Goal: Task Accomplishment & Management: Complete application form

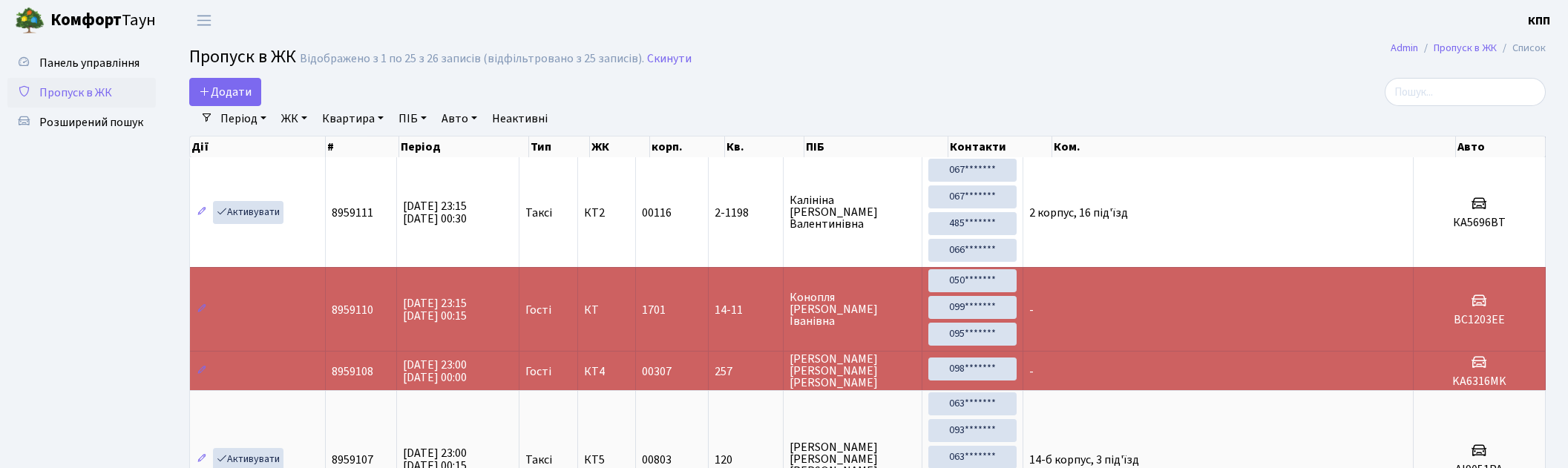
select select "25"
click at [231, 95] on span "Додати" at bounding box center [225, 92] width 53 height 17
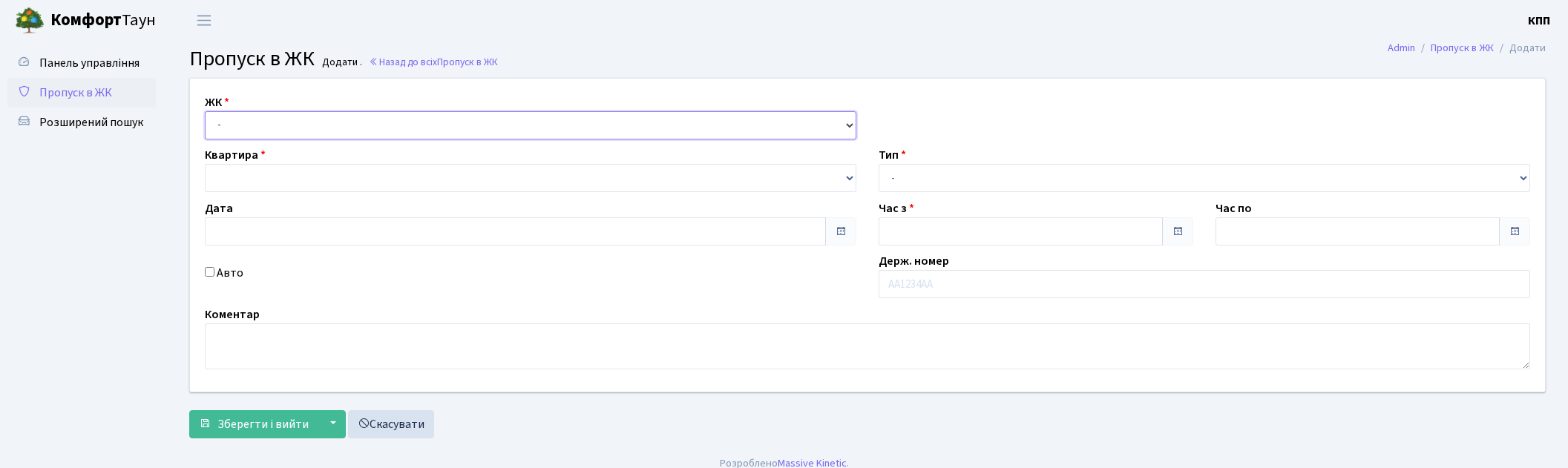
drag, startPoint x: 0, startPoint y: 0, endPoint x: 291, endPoint y: 138, distance: 322.1
click at [287, 122] on select "- КТ, вул. Регенераторна, 4 КТ2, просп. Соборності, 17 КТ3, вул. Березнева, 16 …" at bounding box center [530, 125] width 651 height 28
type input "07.09.2025"
type input "23:15"
type input "00:30"
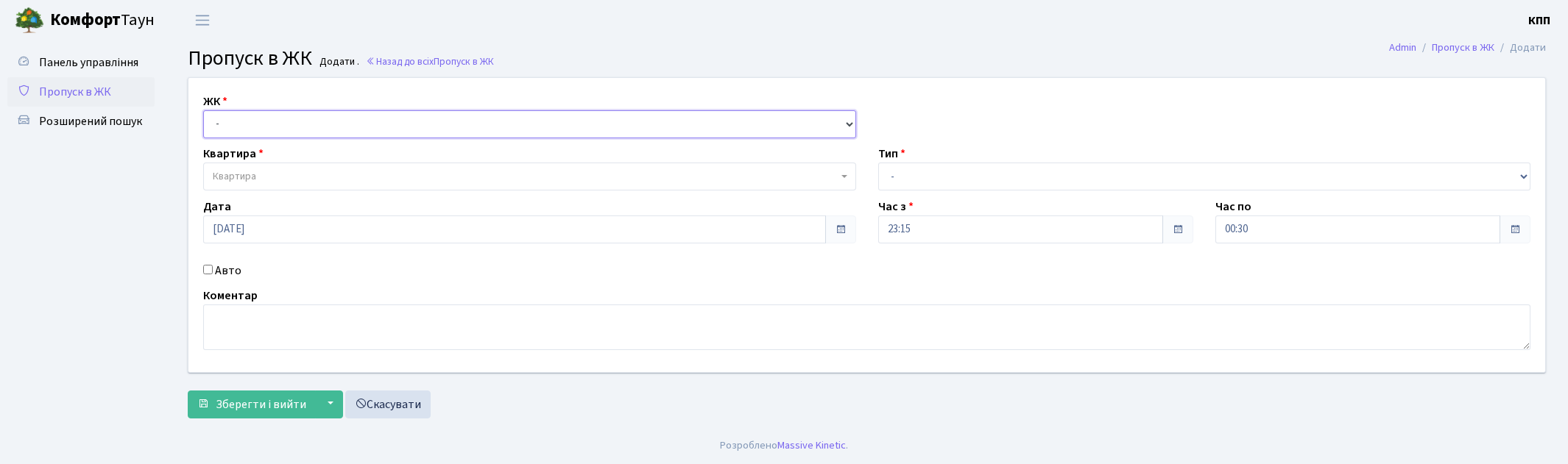
select select "271"
click at [203, 110] on select "- КТ, вул. Регенераторна, 4 КТ2, просп. Соборності, 17 КТ3, вул. Березнева, 16 …" at bounding box center [529, 124] width 653 height 28
select select
click at [284, 172] on span "Квартира" at bounding box center [525, 177] width 625 height 15
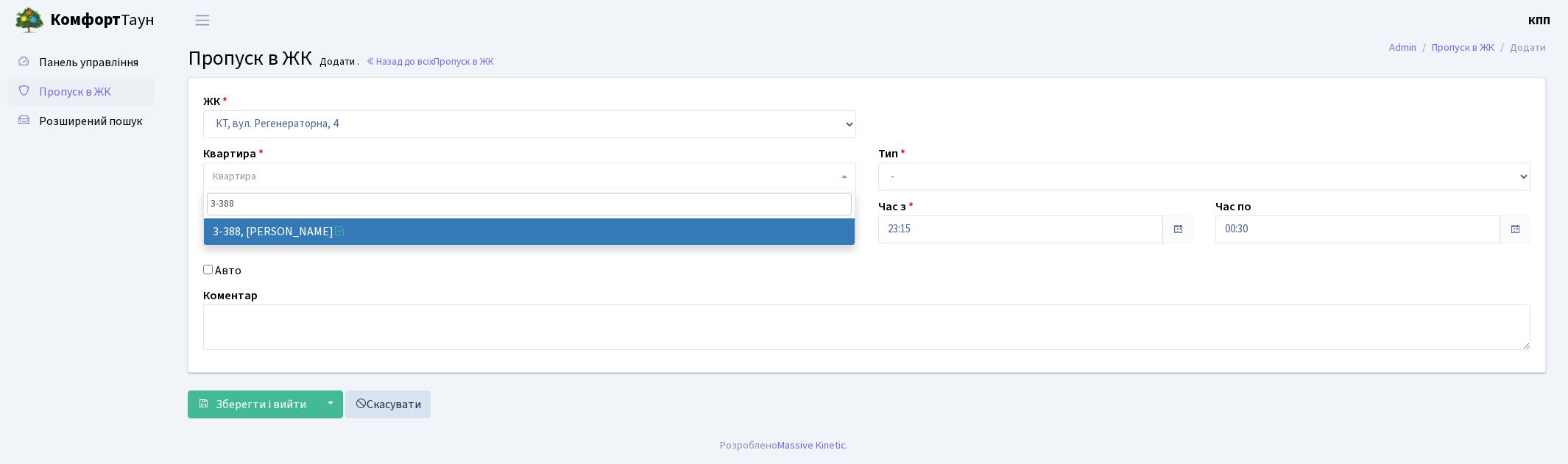
type input "3-388"
select select "1606"
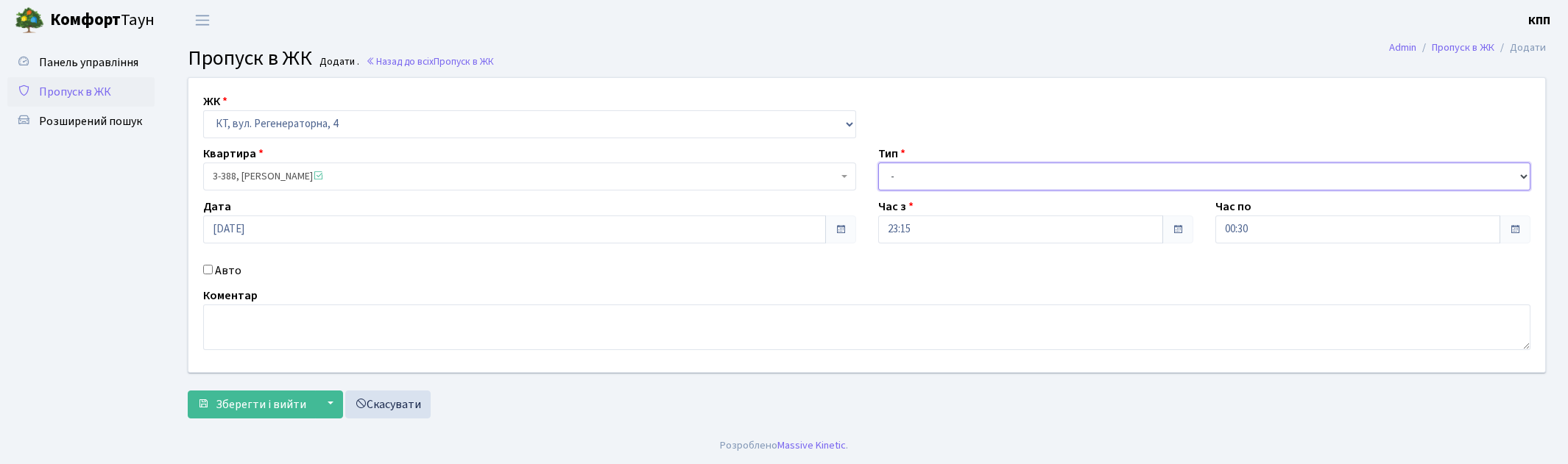
click at [972, 177] on select "- Доставка Таксі Гості Сервіс" at bounding box center [1205, 177] width 653 height 28
select select "2"
click at [879, 163] on select "- Доставка Таксі Гості Сервіс" at bounding box center [1205, 177] width 653 height 28
click at [228, 269] on label "Авто" at bounding box center [228, 270] width 26 height 17
click at [213, 269] on input "Авто" at bounding box center [208, 269] width 10 height 10
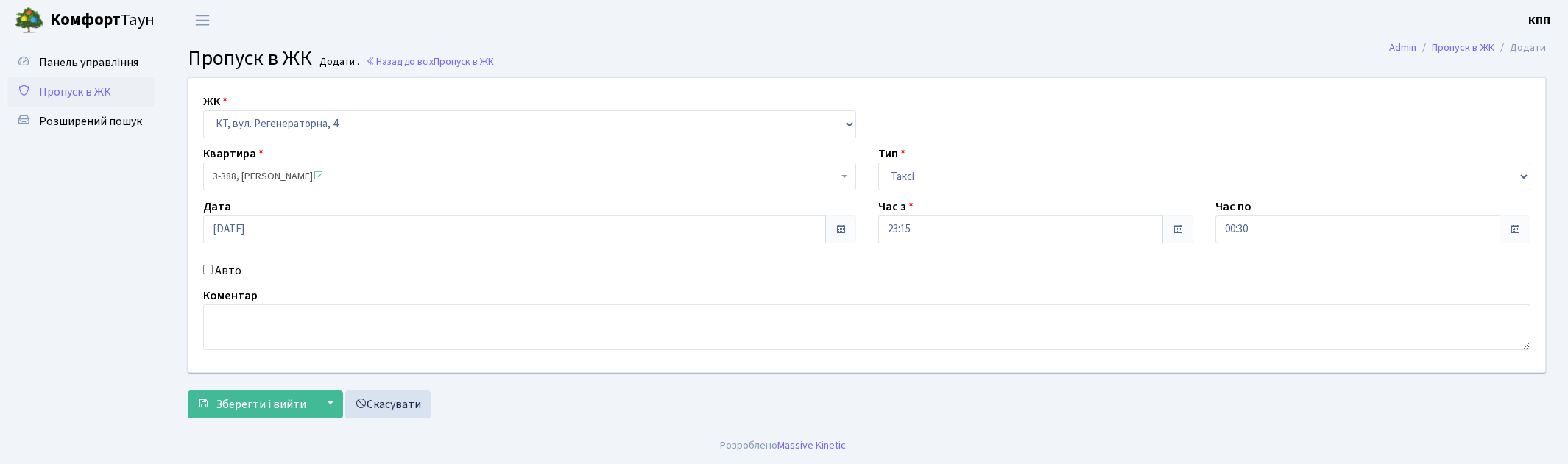
checkbox input "true"
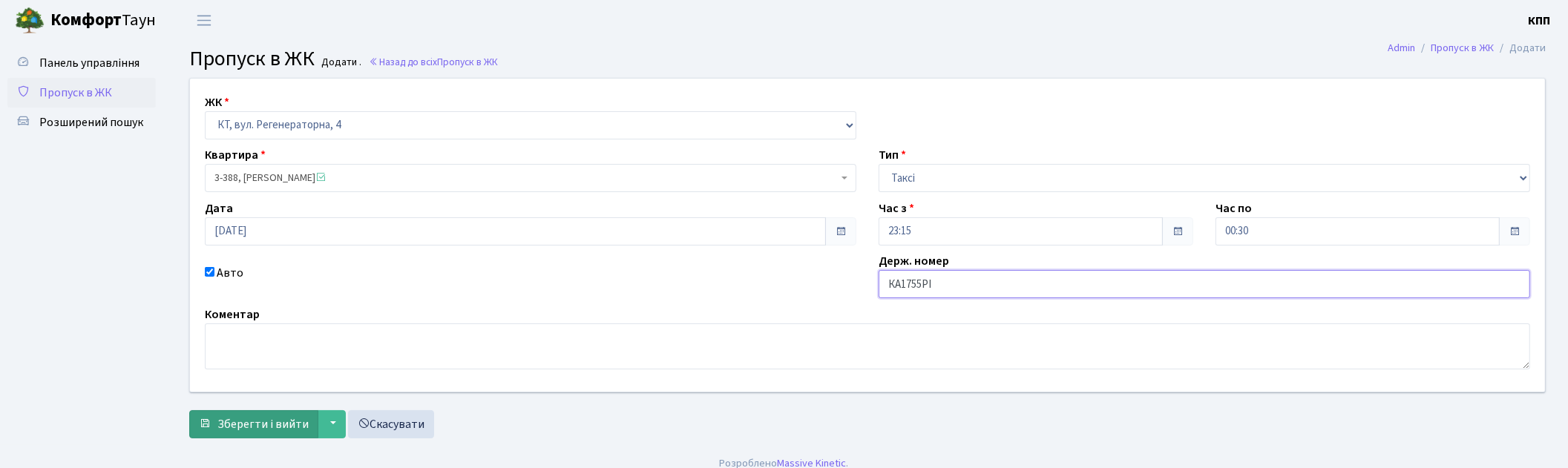
type input "КА1755РІ"
click at [265, 435] on button "Зберегти і вийти" at bounding box center [253, 424] width 129 height 28
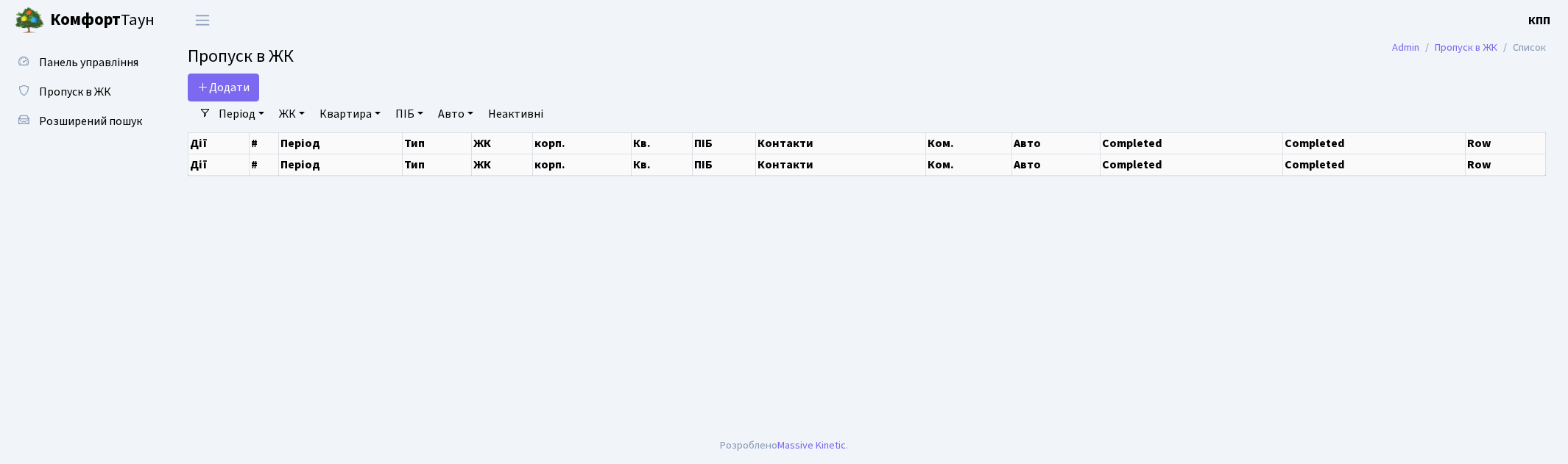
select select "25"
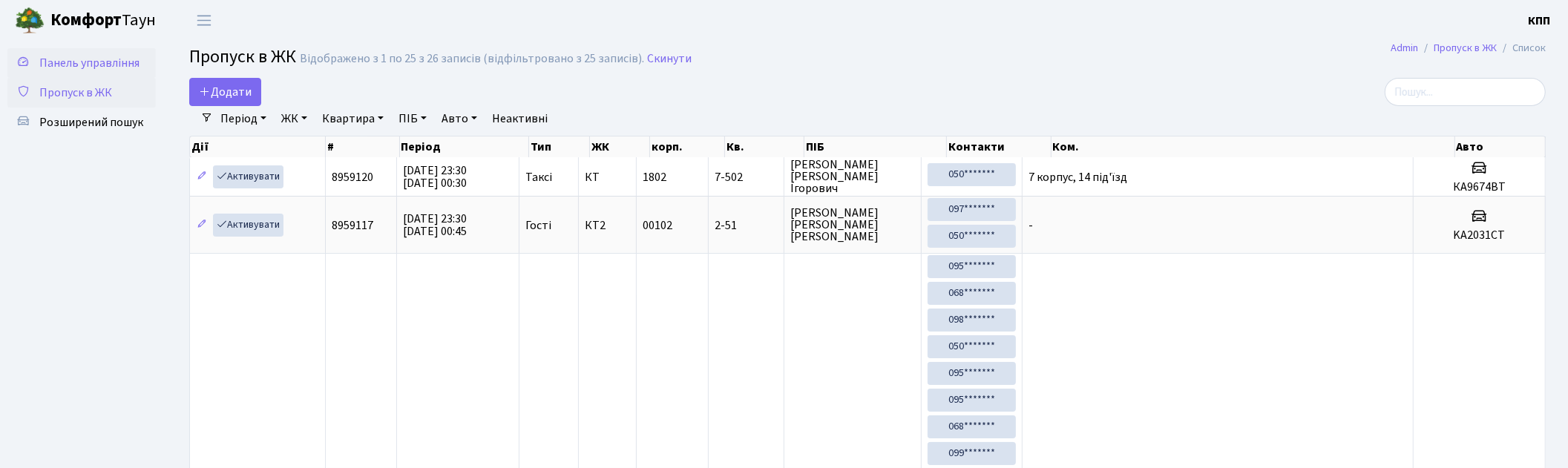
click at [84, 58] on span "Панель управління" at bounding box center [89, 63] width 100 height 17
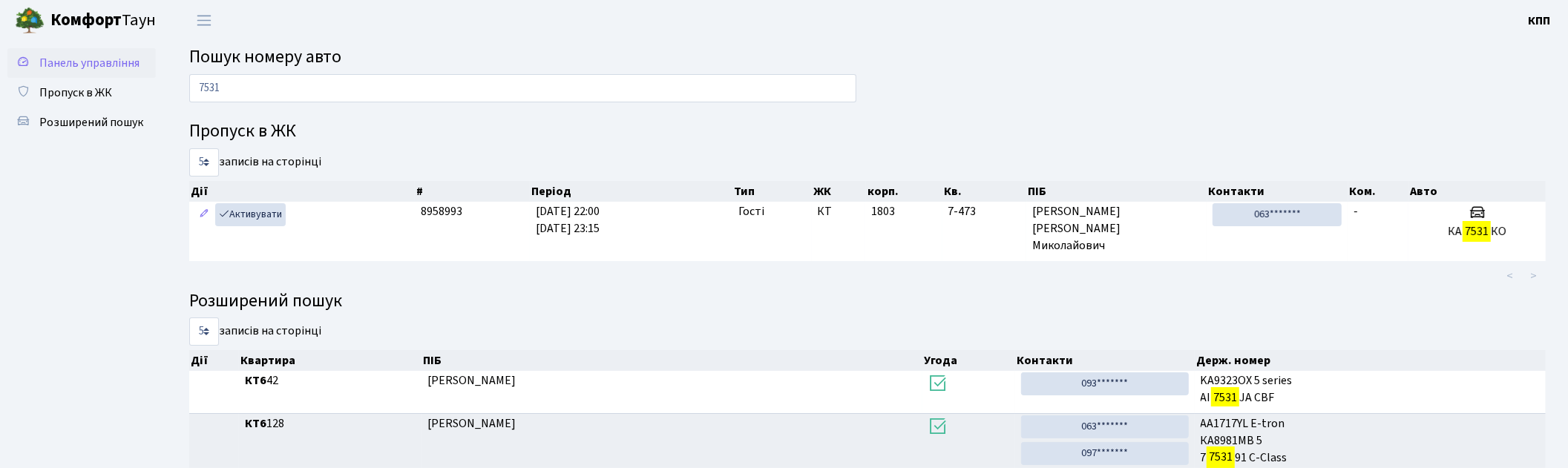
drag, startPoint x: 249, startPoint y: 89, endPoint x: 132, endPoint y: 71, distance: 118.4
click at [132, 71] on div "Панель управління Пропуск в ЖК Розширений пошук Пошук номеру авто 7531 Пропуск …" at bounding box center [784, 308] width 1568 height 536
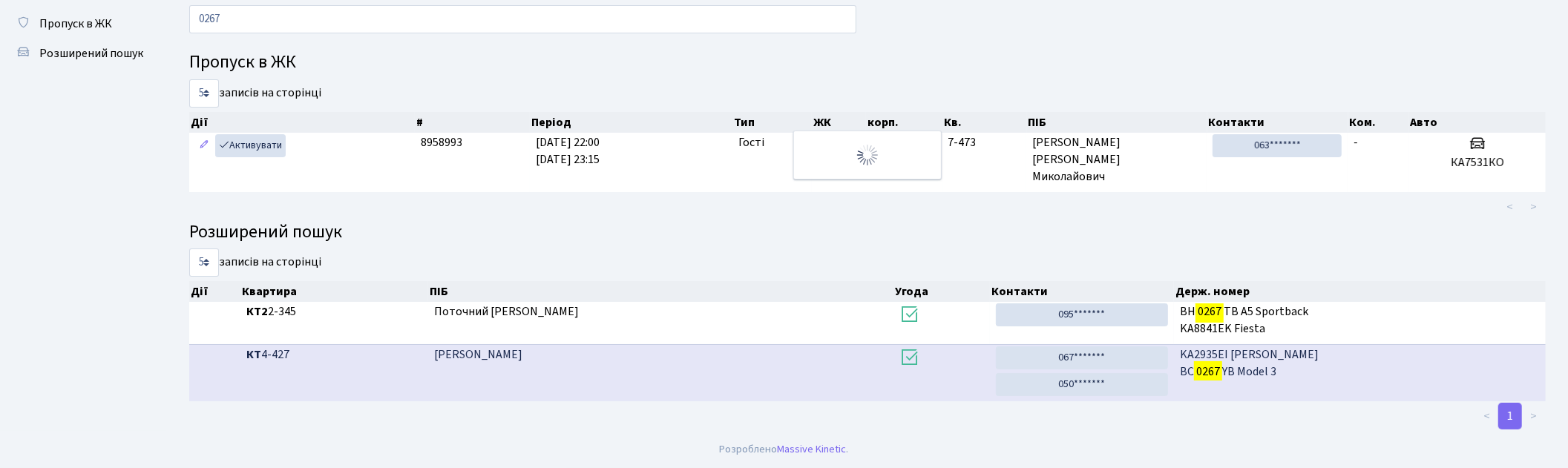
scroll to position [31, 0]
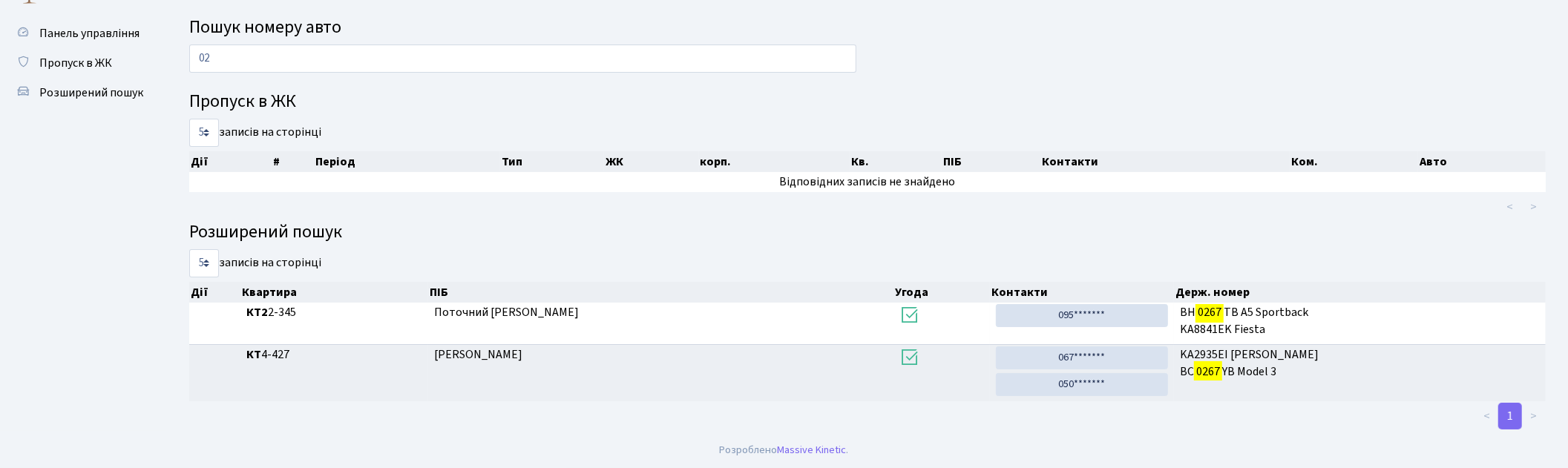
type input "0"
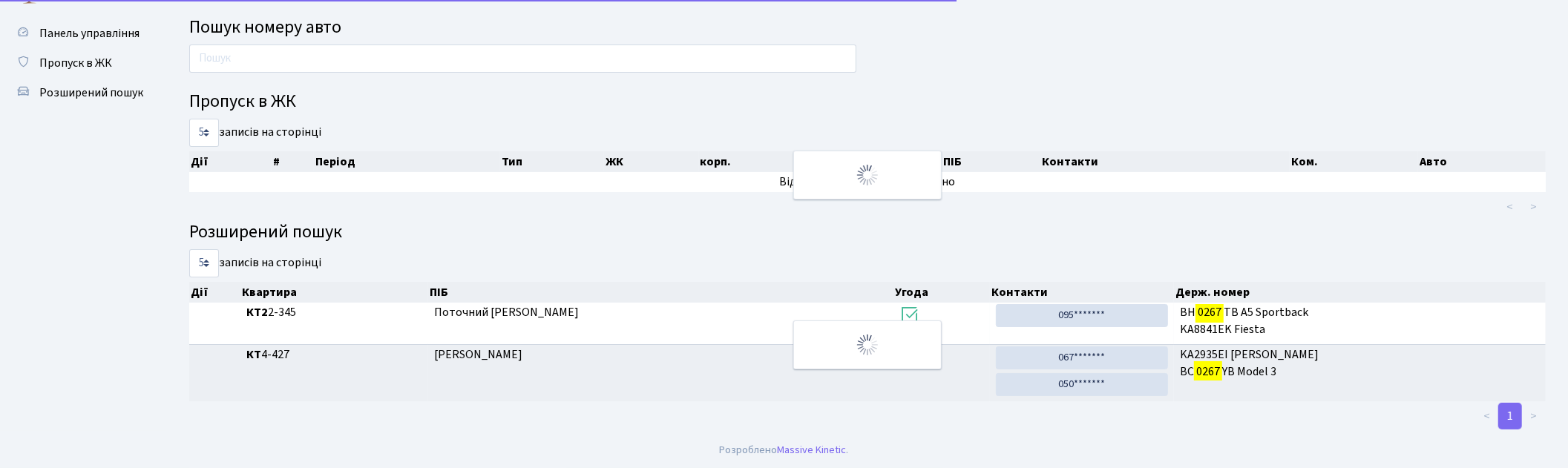
scroll to position [70, 0]
